Goal: Check status

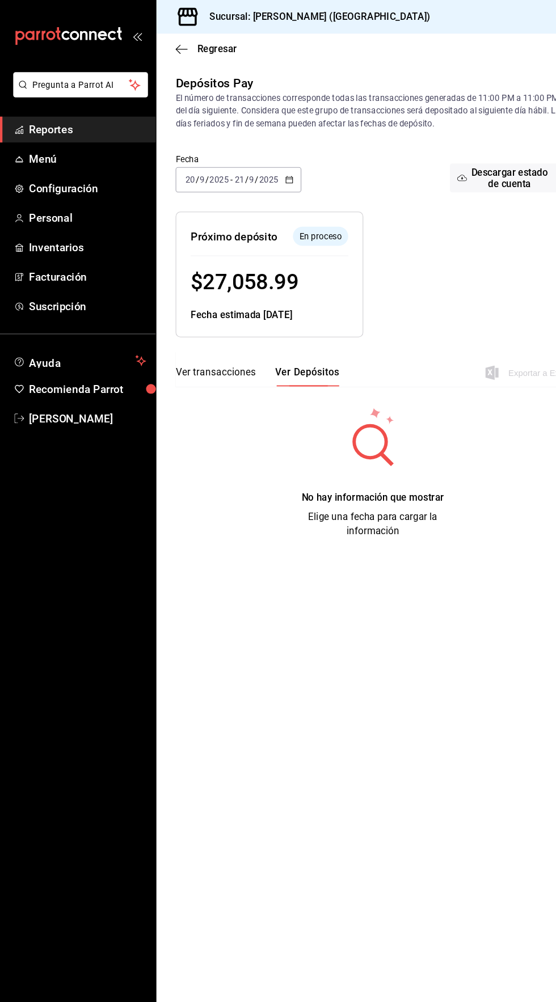
click at [57, 123] on span "Reportes" at bounding box center [82, 122] width 111 height 15
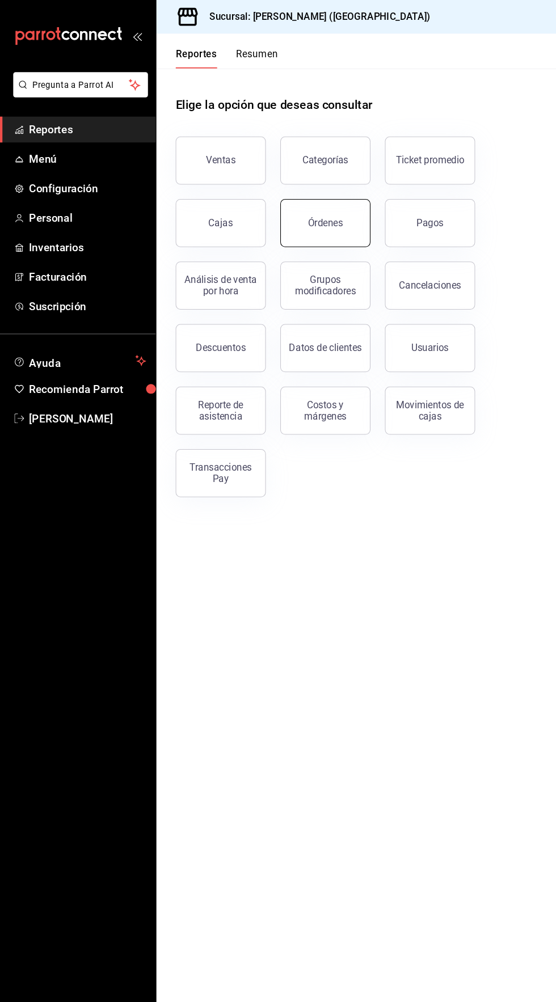
click at [316, 210] on div "Órdenes" at bounding box center [306, 210] width 33 height 11
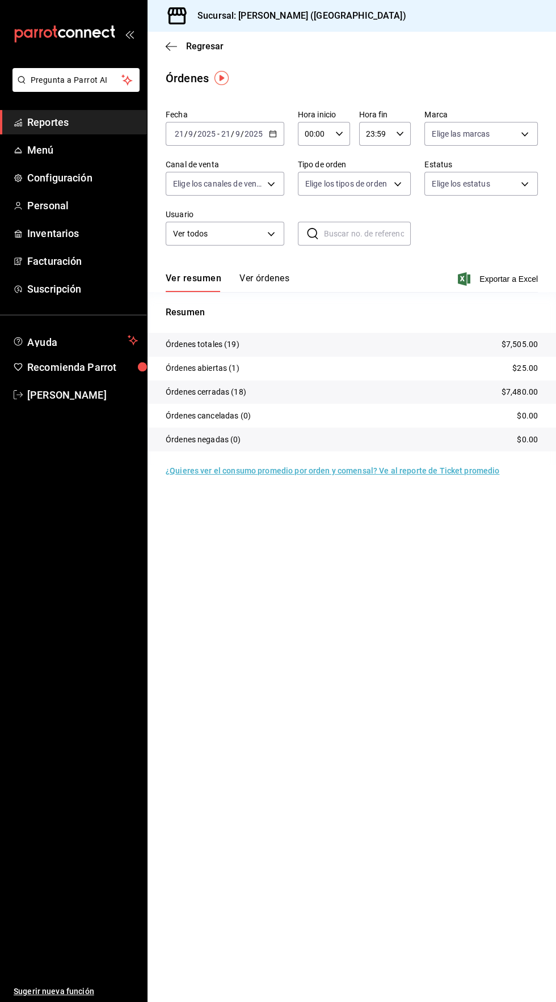
click at [338, 133] on icon "button" at bounding box center [339, 134] width 8 height 8
click at [307, 202] on button "04" at bounding box center [310, 207] width 22 height 23
type input "04:00"
click at [268, 137] on div at bounding box center [278, 501] width 556 height 1002
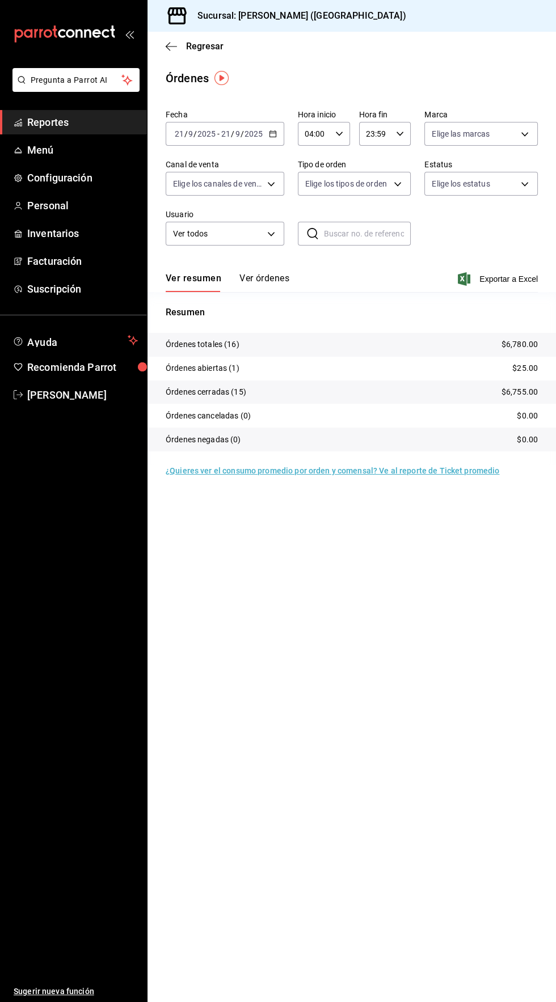
click at [273, 130] on icon "button" at bounding box center [273, 134] width 8 height 8
click at [229, 300] on span "Rango de fechas" at bounding box center [219, 296] width 88 height 12
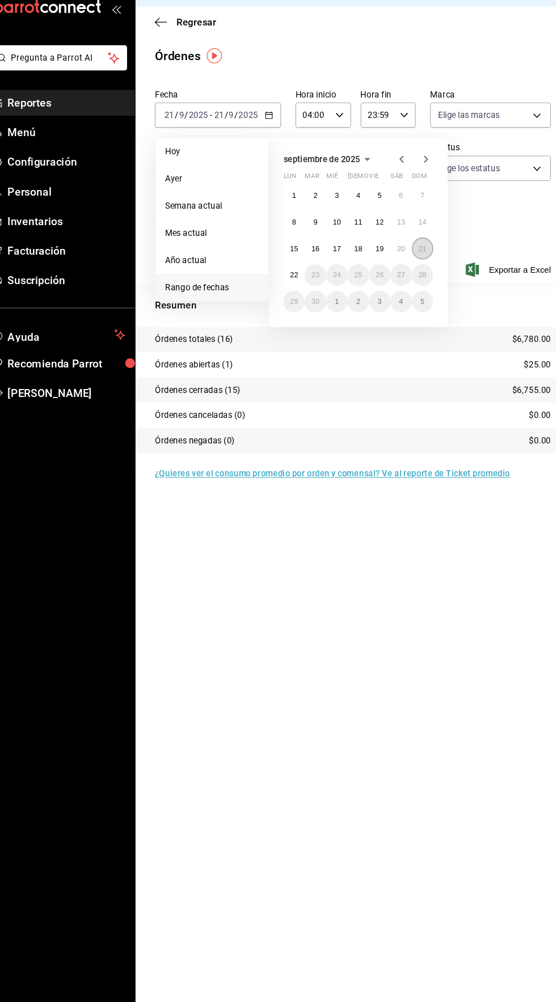
click at [417, 259] on abbr "21" at bounding box center [416, 259] width 7 height 8
click at [296, 284] on abbr "22" at bounding box center [296, 284] width 7 height 8
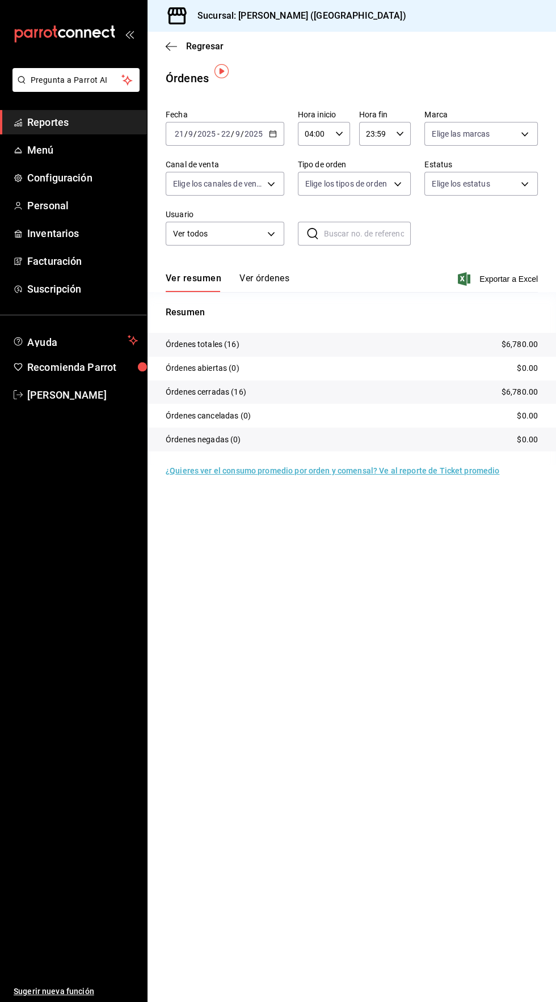
scroll to position [9, 0]
click at [55, 125] on span "Reportes" at bounding box center [82, 122] width 111 height 15
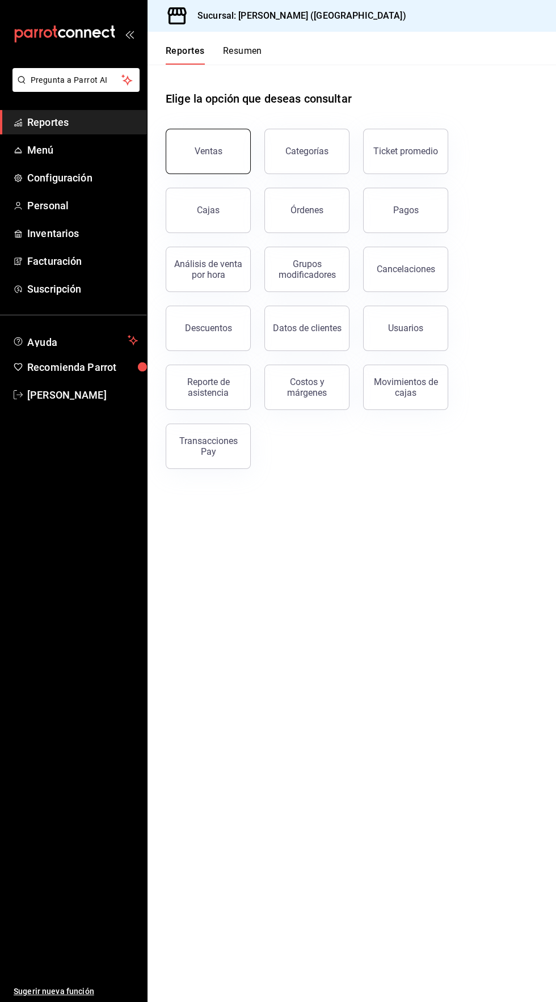
click at [222, 143] on button "Ventas" at bounding box center [208, 151] width 85 height 45
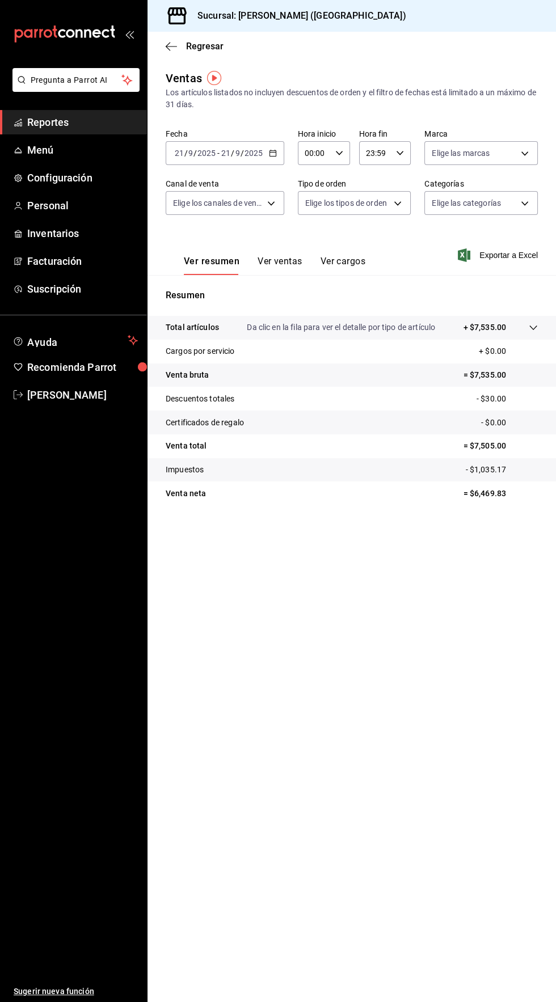
click at [272, 157] on div "[DATE] [DATE] - [DATE] [DATE]" at bounding box center [225, 153] width 119 height 24
click at [272, 153] on icon "button" at bounding box center [273, 153] width 8 height 8
click at [230, 289] on span "Rango de fechas" at bounding box center [219, 290] width 88 height 12
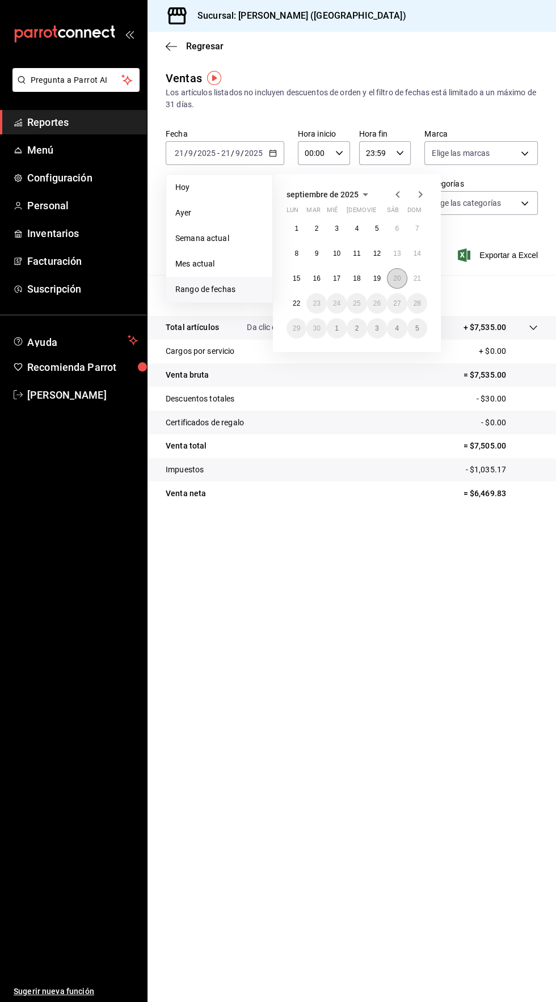
click at [396, 278] on abbr "20" at bounding box center [396, 278] width 7 height 8
click at [296, 303] on abbr "22" at bounding box center [296, 303] width 7 height 8
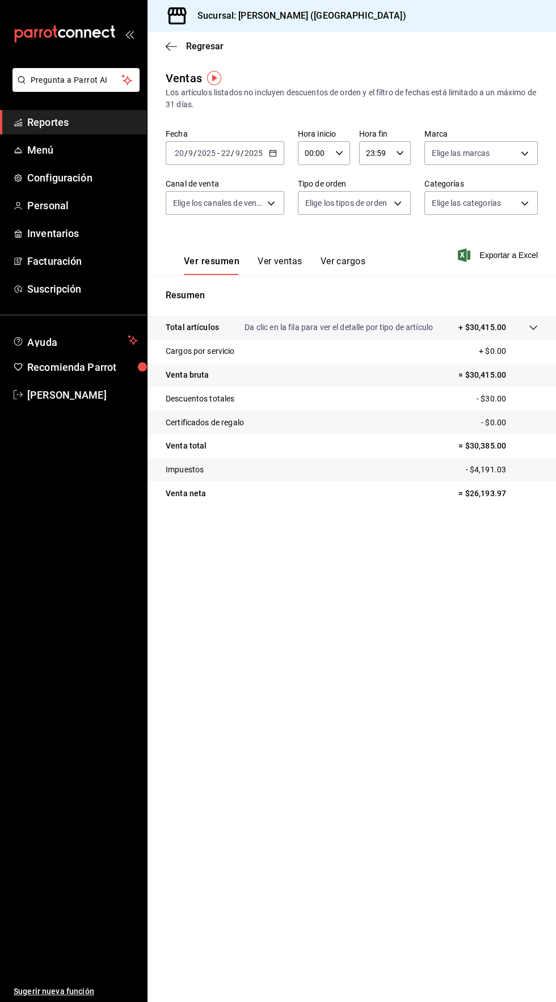
click at [338, 153] on icon "button" at bounding box center [339, 153] width 8 height 8
click at [320, 249] on button "04" at bounding box center [310, 237] width 22 height 23
type input "04:00"
